Goal: Check status

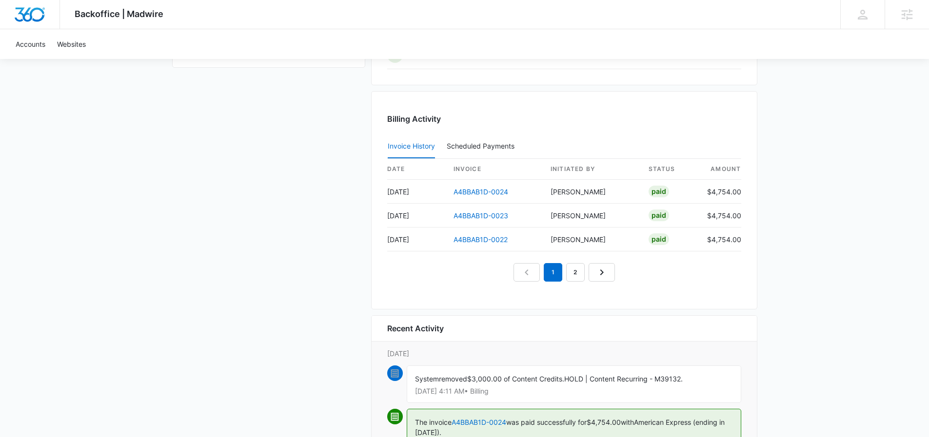
scroll to position [1024, 0]
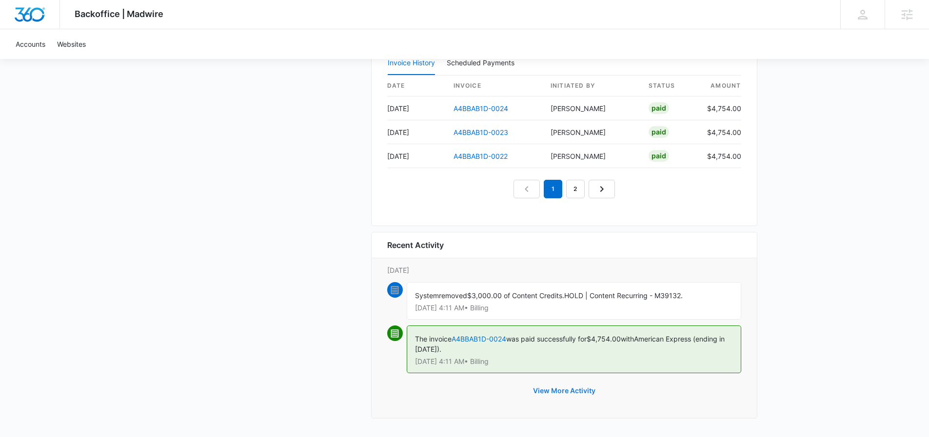
click at [564, 395] on button "View More Activity" at bounding box center [564, 390] width 82 height 23
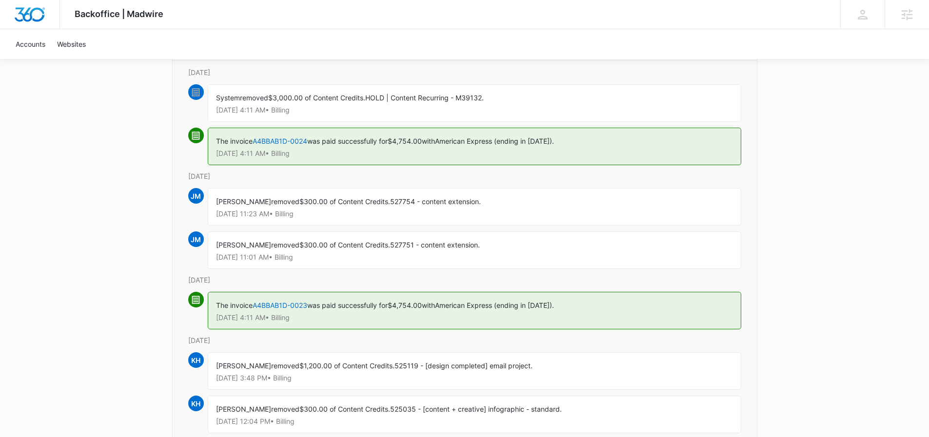
scroll to position [121, 0]
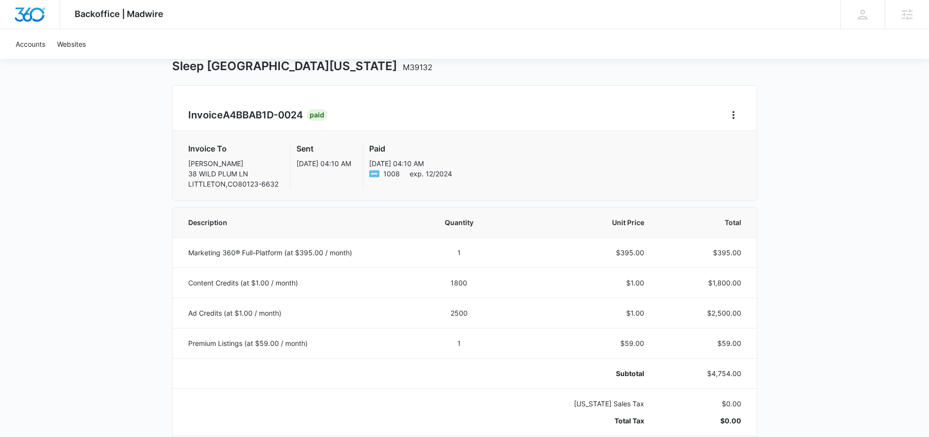
scroll to position [61, 0]
